Goal: Task Accomplishment & Management: Manage account settings

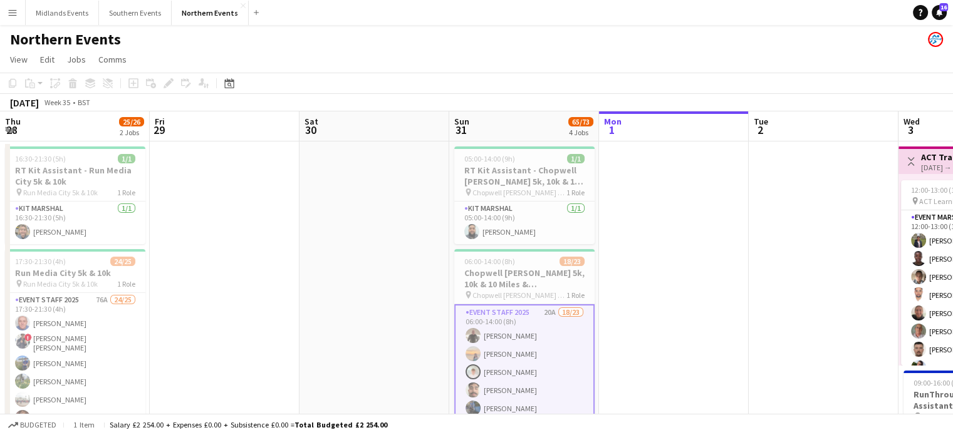
scroll to position [0, 338]
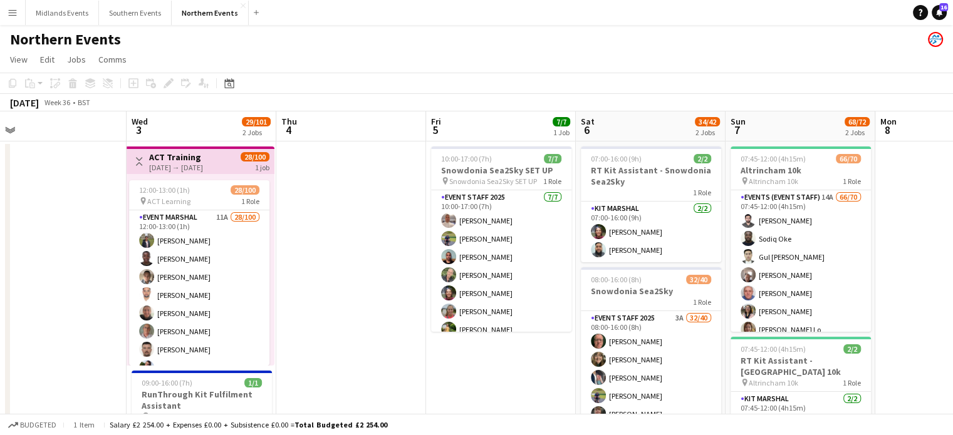
drag, startPoint x: 844, startPoint y: 242, endPoint x: 383, endPoint y: 271, distance: 461.9
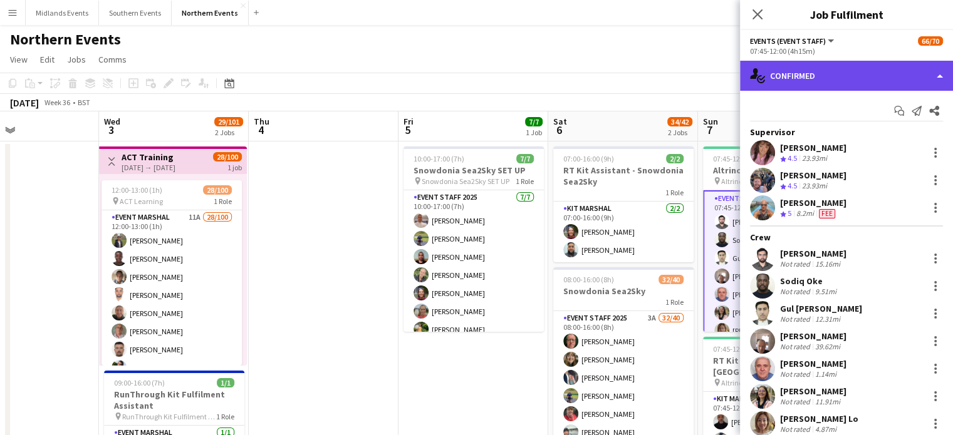
click at [843, 83] on div "single-neutral-actions-check-2 Confirmed" at bounding box center [846, 76] width 213 height 30
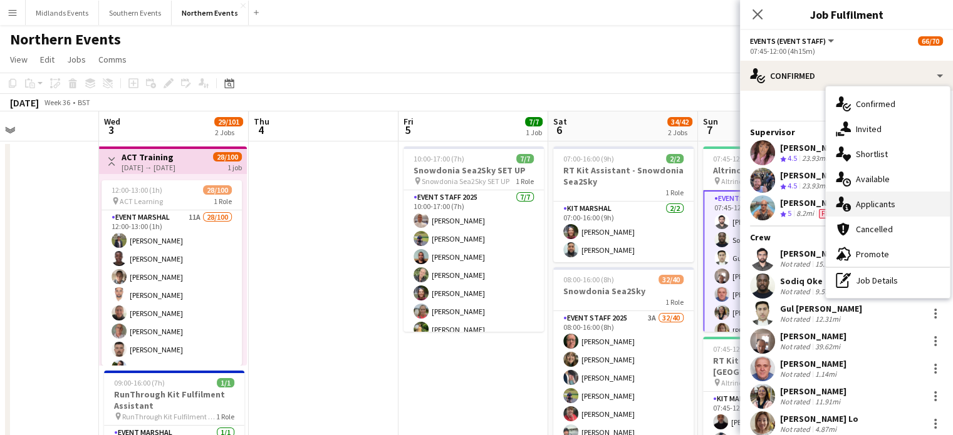
click at [874, 201] on div "single-neutral-actions-information Applicants" at bounding box center [888, 204] width 124 height 25
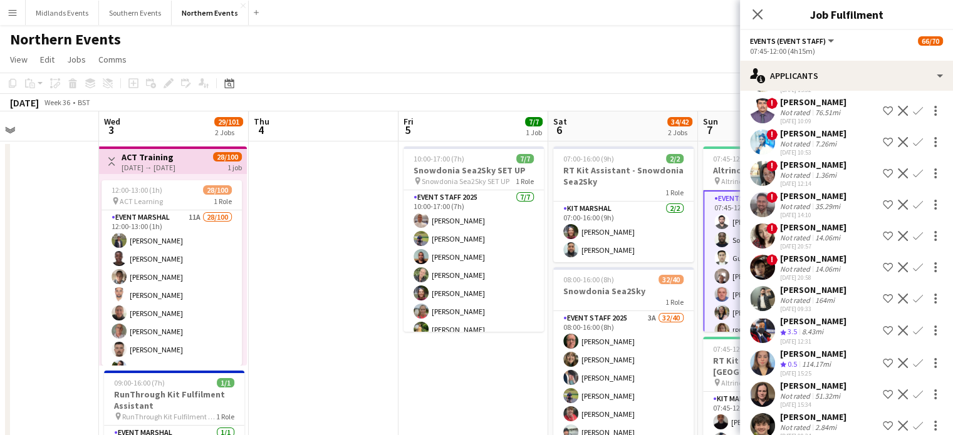
scroll to position [133, 0]
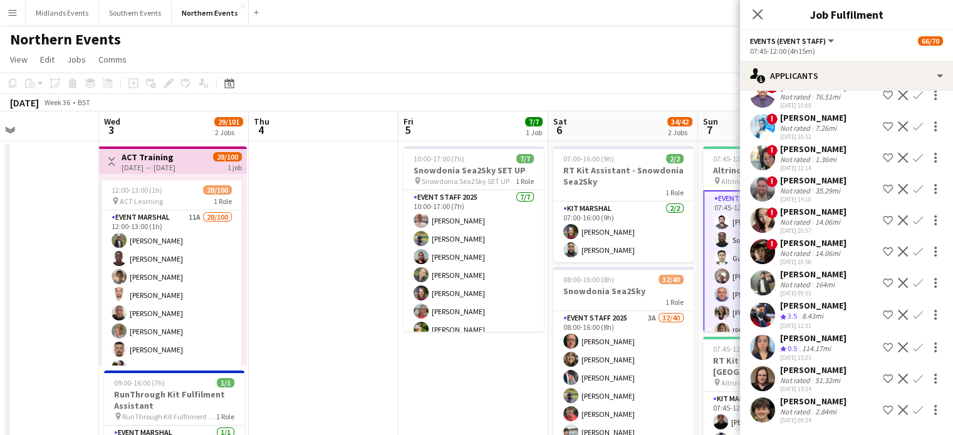
click at [913, 349] on app-icon "Confirm" at bounding box center [918, 348] width 10 height 10
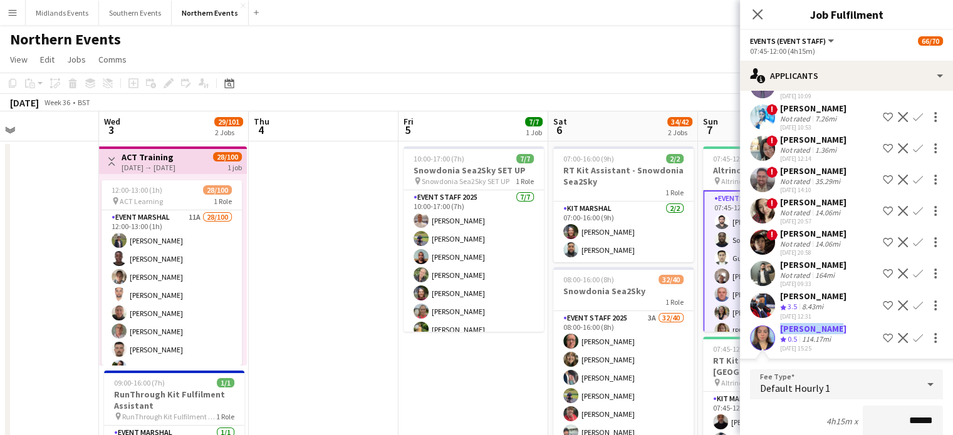
drag, startPoint x: 834, startPoint y: 328, endPoint x: 775, endPoint y: 334, distance: 59.2
click at [775, 334] on div "Orla Murphy Crew rating 0.5 114.17mi 30-08-2025 15:25 Shortlist crew Decline Co…" at bounding box center [846, 338] width 213 height 30
copy div "Orla Murphy"
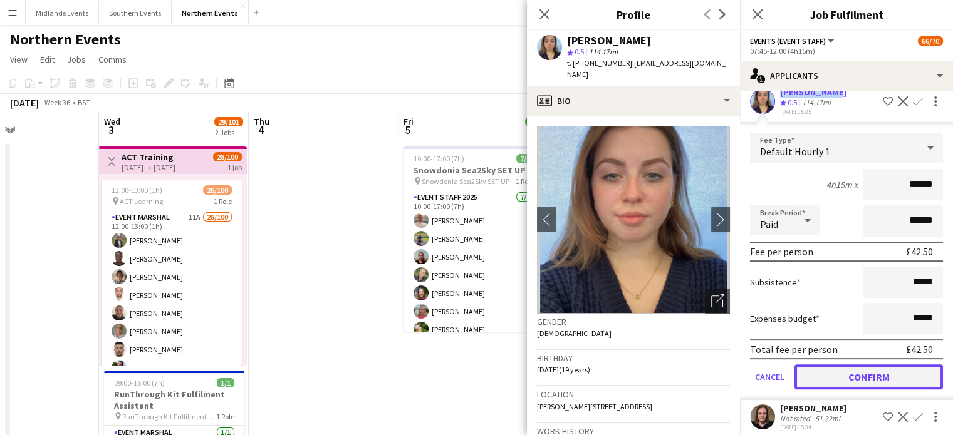
click at [903, 379] on button "Confirm" at bounding box center [868, 377] width 148 height 25
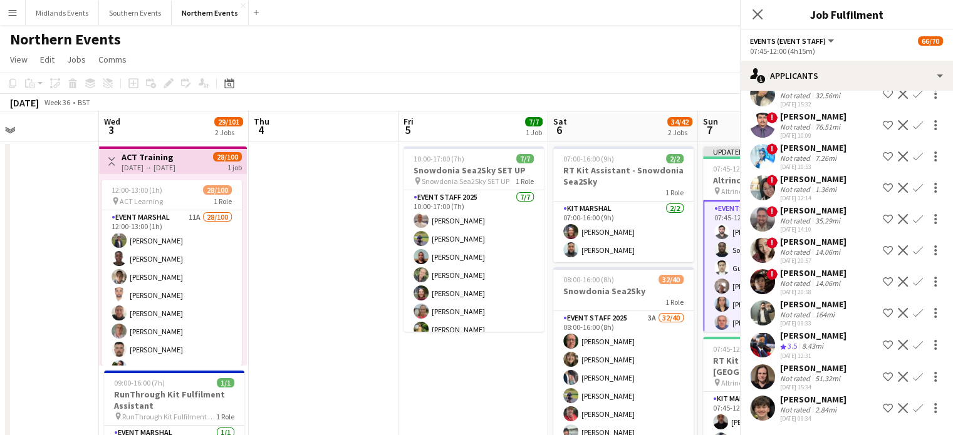
scroll to position [65, 0]
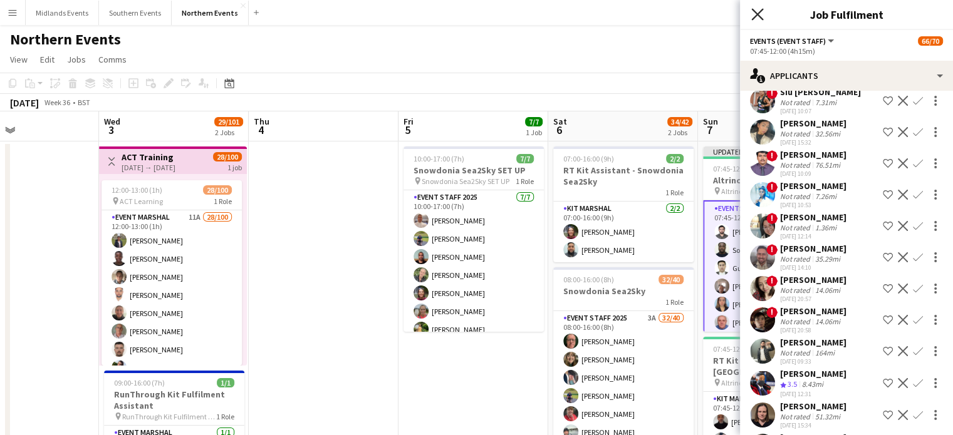
click at [757, 18] on icon "Close pop-in" at bounding box center [757, 14] width 12 height 12
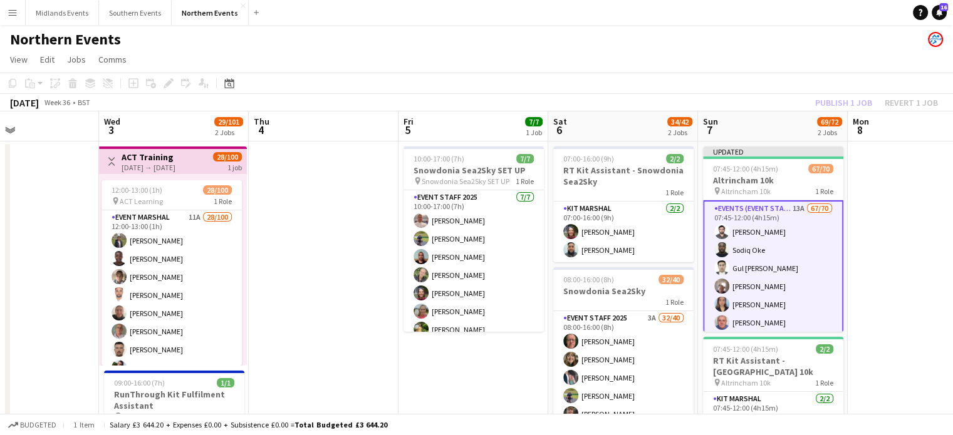
click at [832, 105] on div "Publish 1 job Revert 1 job" at bounding box center [876, 103] width 153 height 16
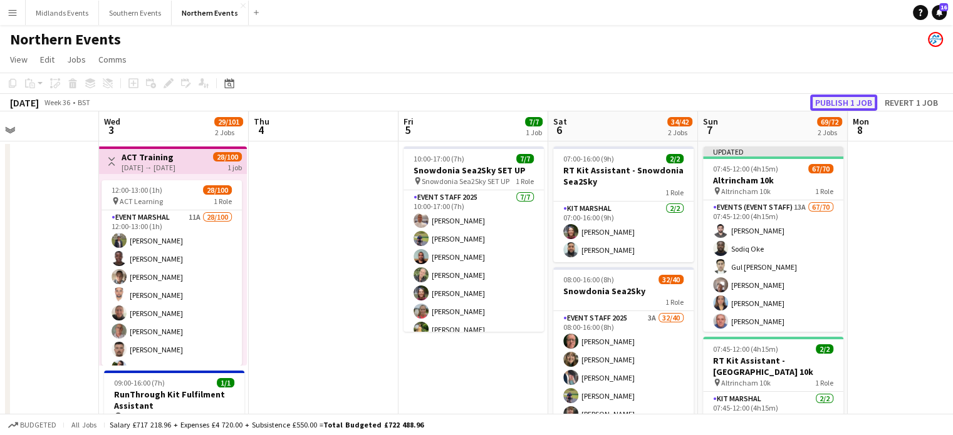
click at [832, 105] on button "Publish 1 job" at bounding box center [843, 103] width 67 height 16
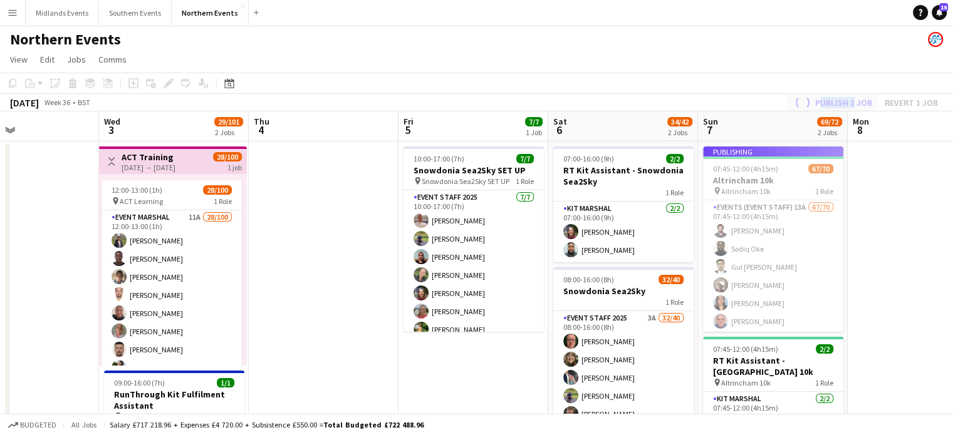
click at [832, 105] on div "Publish 1 job Revert 1 job" at bounding box center [865, 103] width 176 height 16
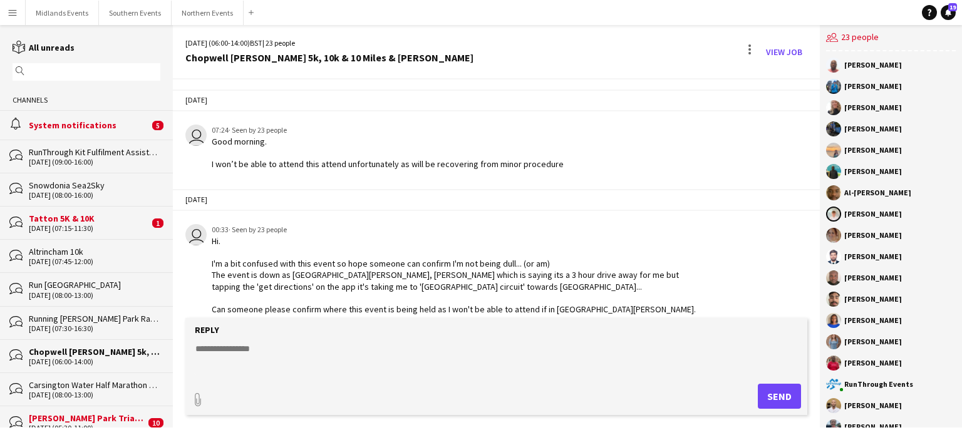
scroll to position [2330, 0]
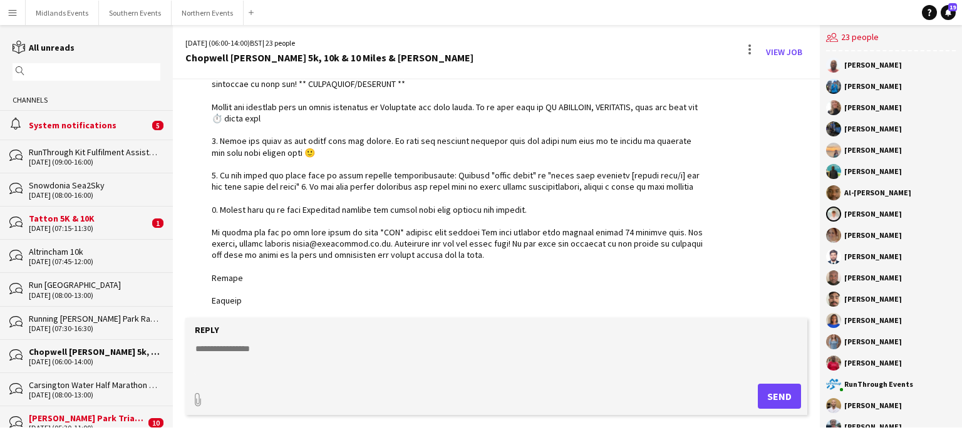
click at [60, 229] on div "[DATE] (07:15-11:30)" at bounding box center [89, 228] width 120 height 9
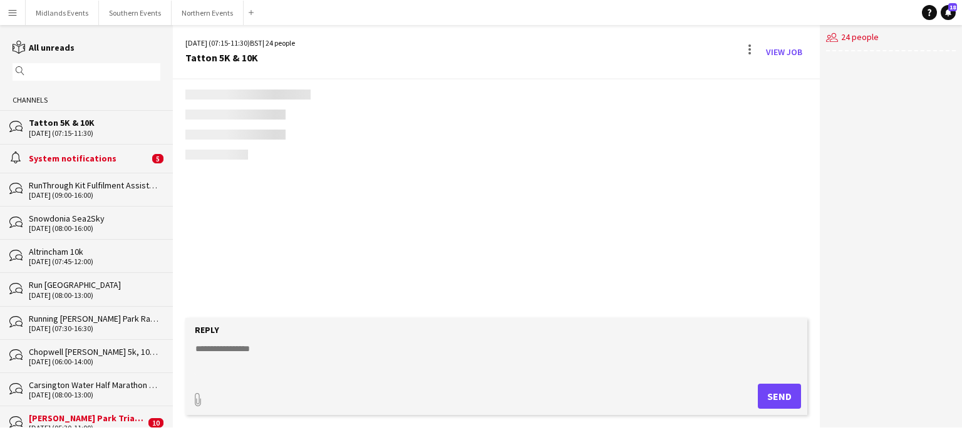
scroll to position [650, 0]
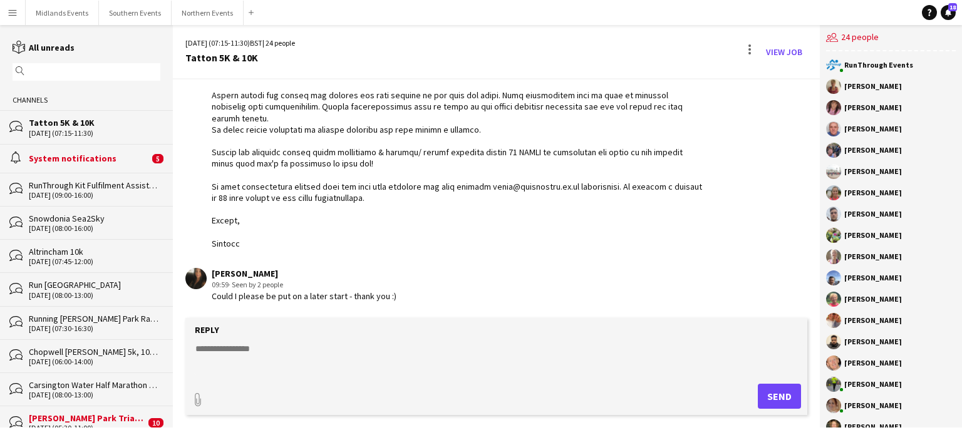
click at [271, 364] on textarea at bounding box center [499, 359] width 610 height 33
type textarea "**********"
click at [779, 396] on button "Send" at bounding box center [779, 396] width 43 height 25
